Goal: Navigation & Orientation: Find specific page/section

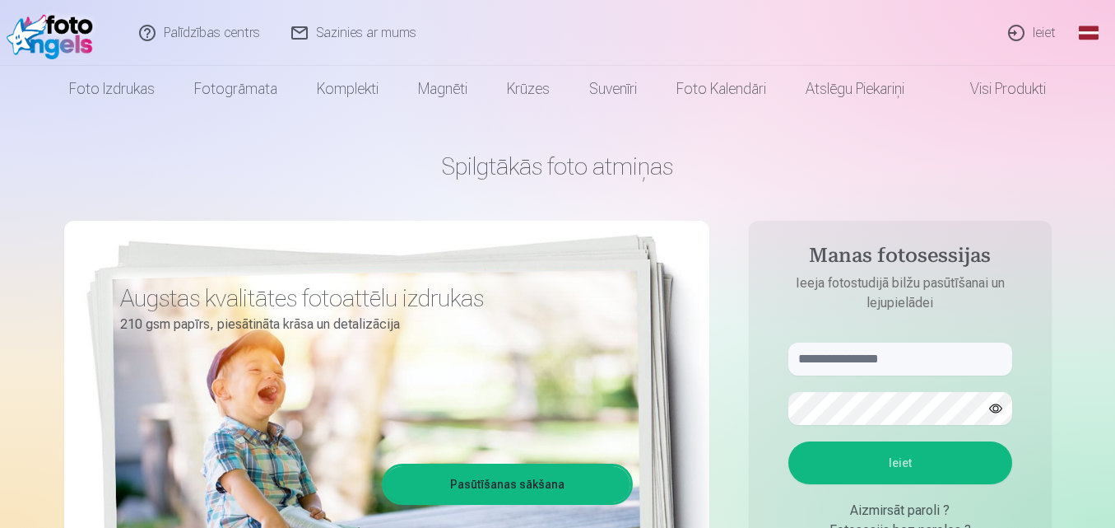
click at [1082, 28] on link "Global" at bounding box center [1089, 33] width 33 height 66
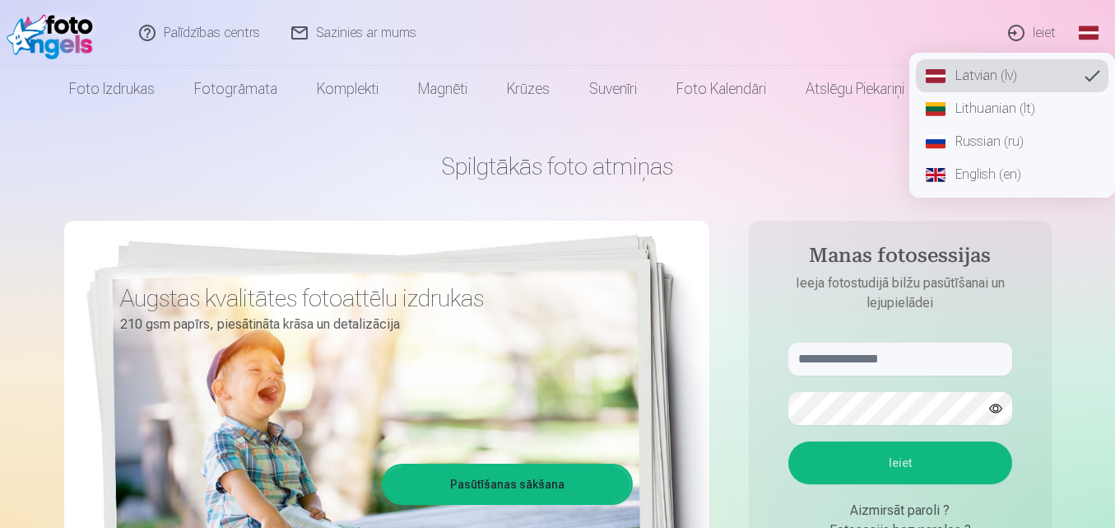
click at [984, 184] on link "English (en)" at bounding box center [1012, 174] width 193 height 33
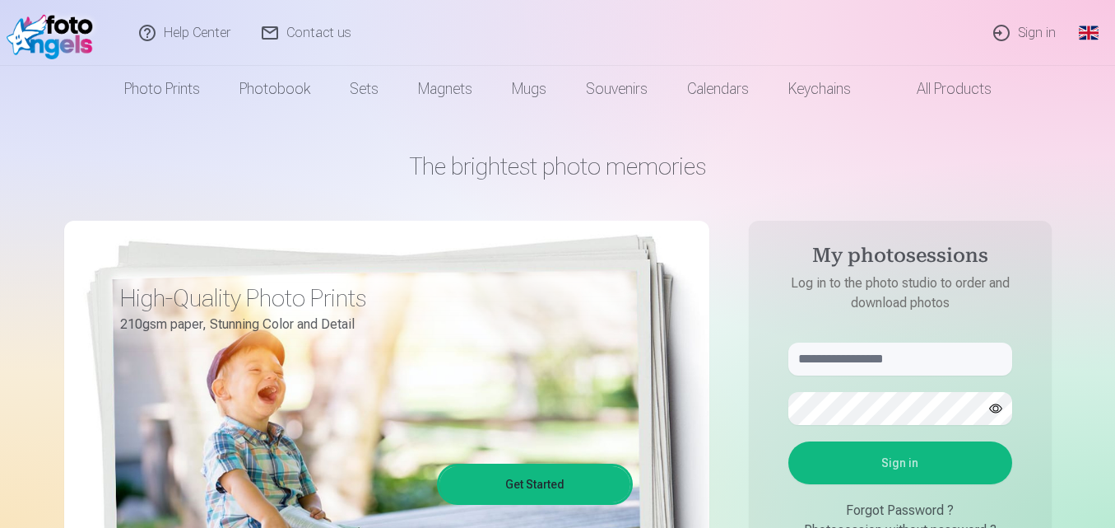
click at [1035, 30] on link "Sign in" at bounding box center [1026, 33] width 94 height 66
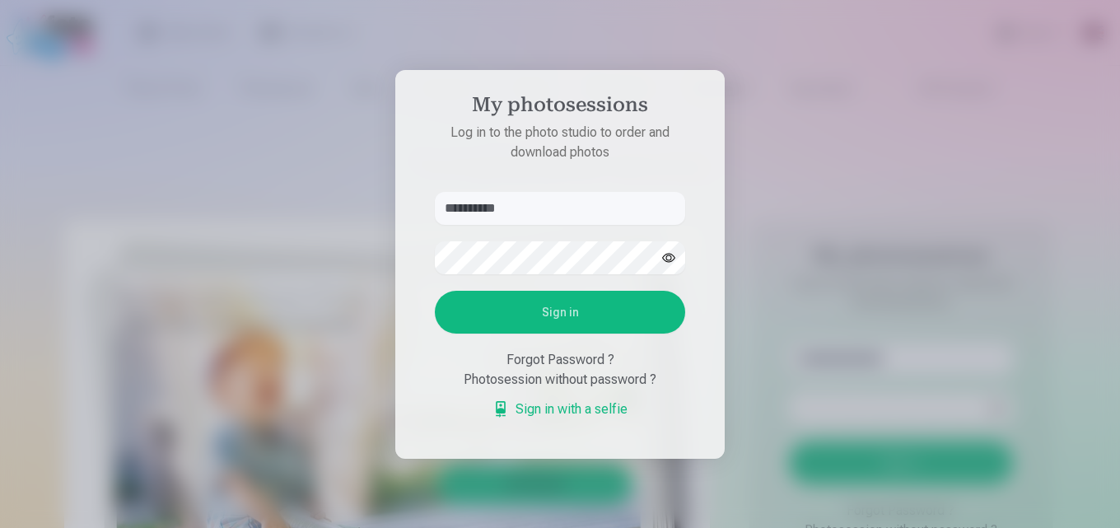
type input "**********"
